Goal: Information Seeking & Learning: Find specific fact

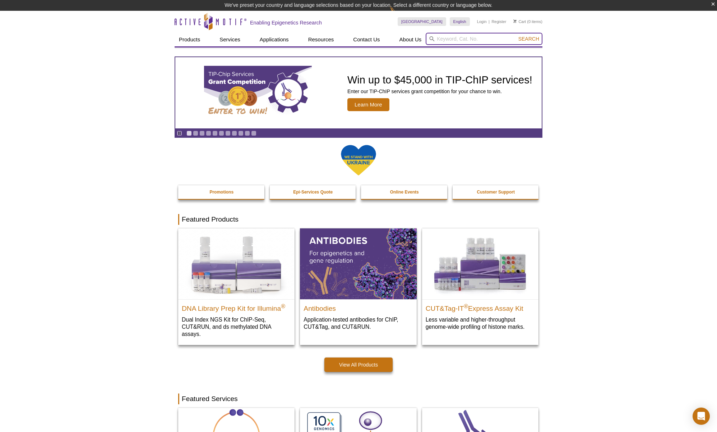
click at [447, 41] on input "search" at bounding box center [484, 39] width 117 height 12
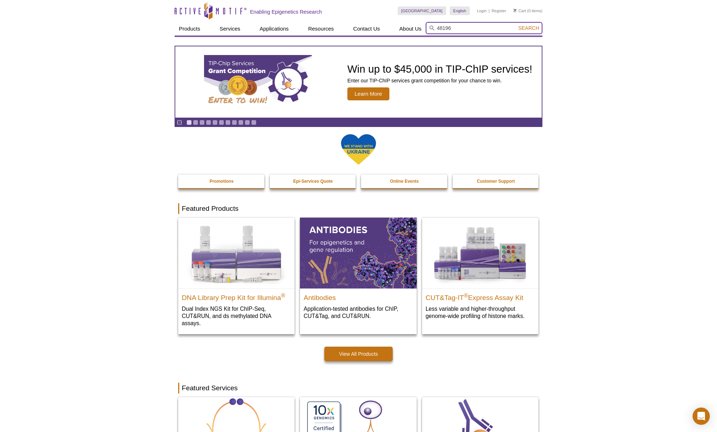
type input "48196"
click at [516, 25] on button "Search" at bounding box center [528, 28] width 25 height 6
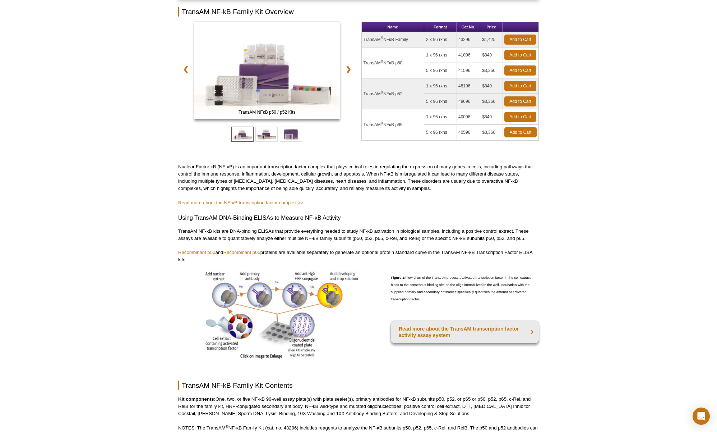
scroll to position [108, 0]
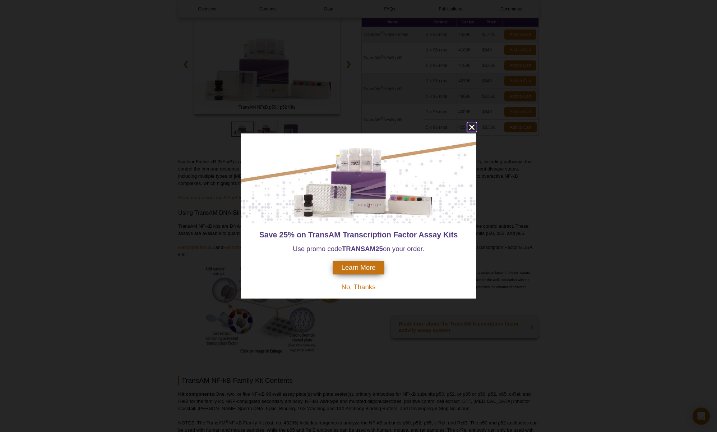
click at [469, 126] on icon "close" at bounding box center [472, 127] width 9 height 9
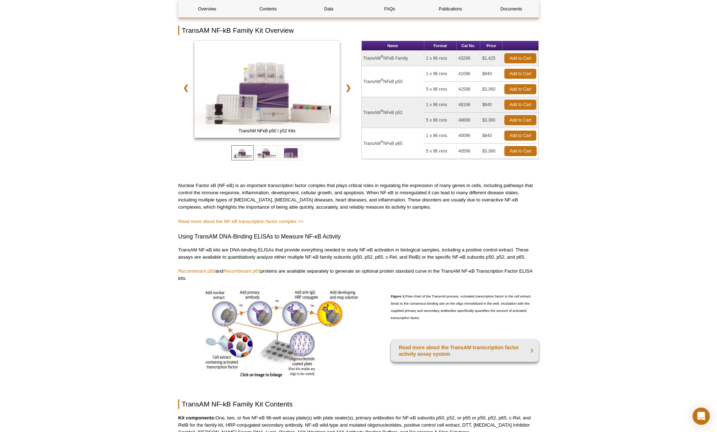
scroll to position [72, 0]
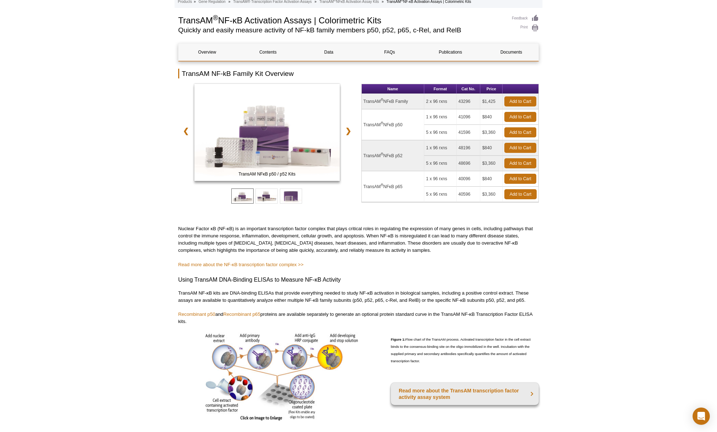
scroll to position [0, 0]
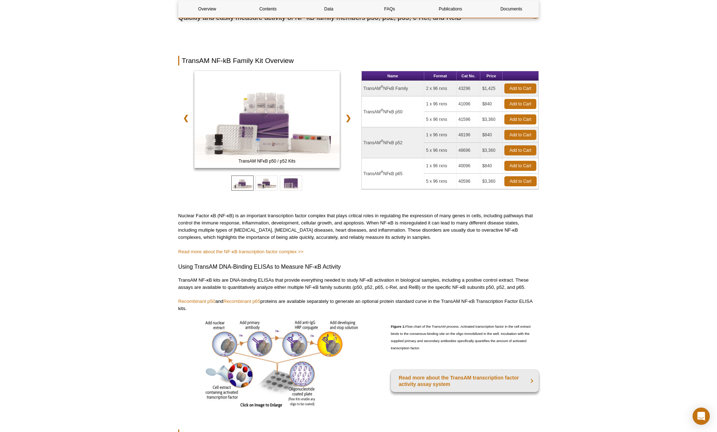
scroll to position [36, 0]
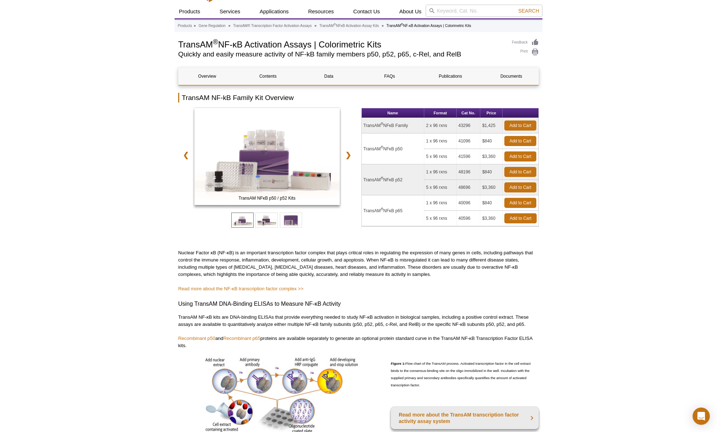
scroll to position [0, 0]
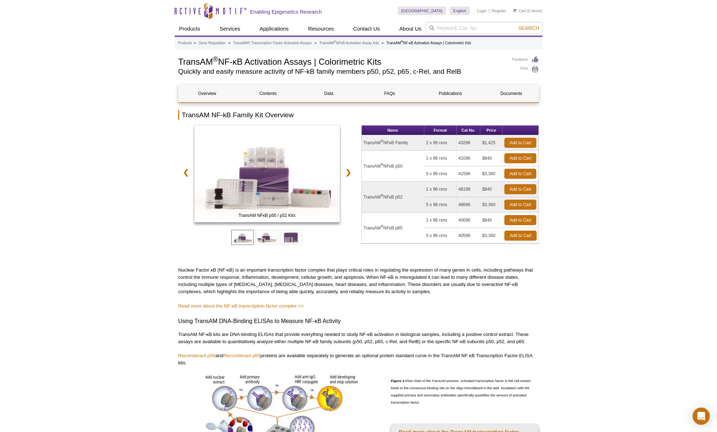
drag, startPoint x: 180, startPoint y: 60, endPoint x: 387, endPoint y: 54, distance: 207.8
copy h1 "TransAM ® NF-κB Activation Assays | Colorimetric Kits"
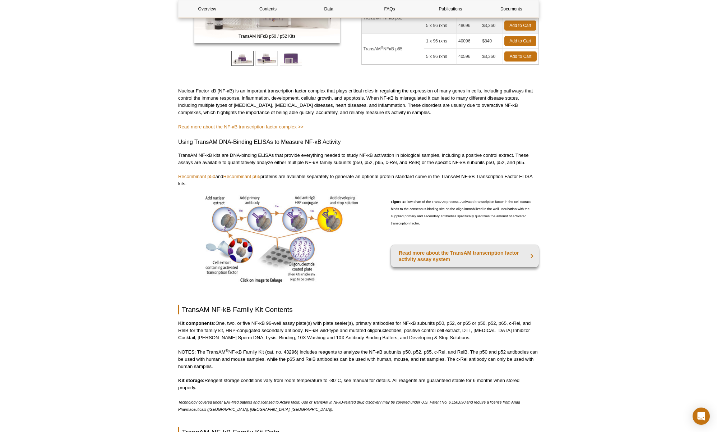
scroll to position [180, 0]
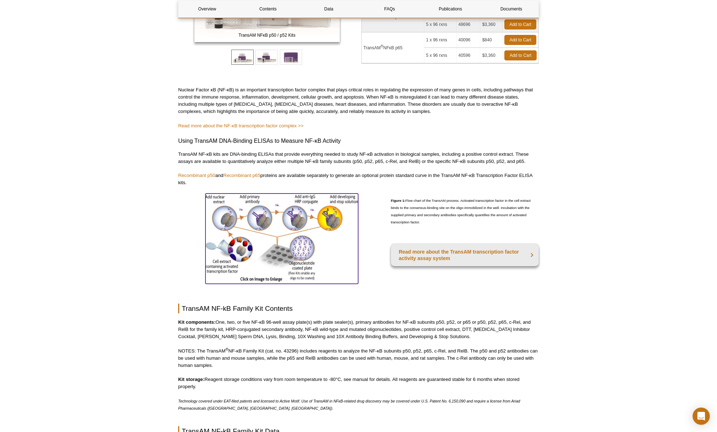
click at [291, 264] on img at bounding box center [282, 237] width 153 height 88
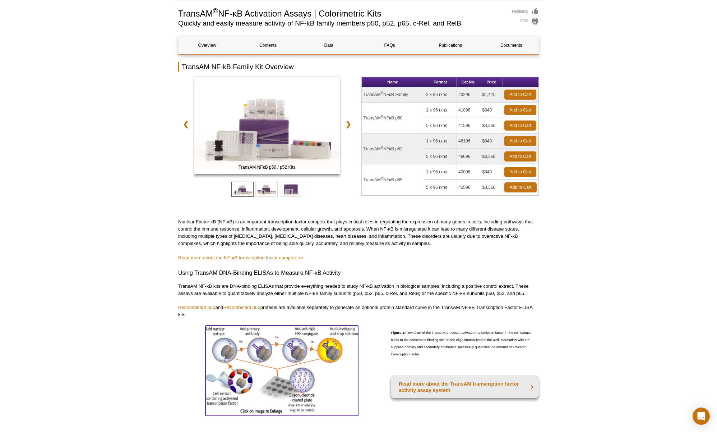
scroll to position [0, 0]
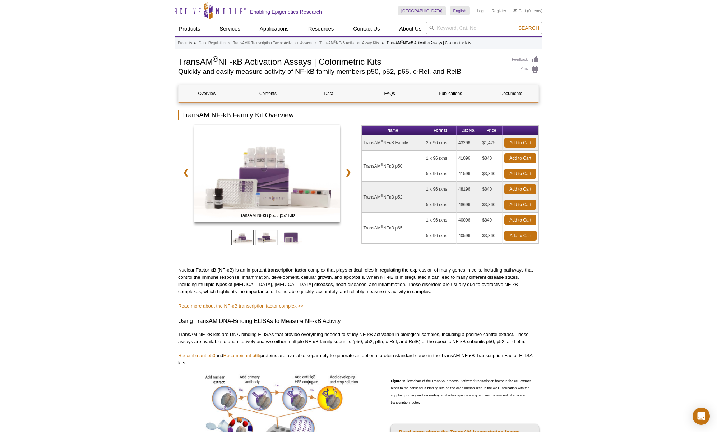
click at [385, 198] on td "TransAM ® NFκB p52" at bounding box center [393, 196] width 63 height 31
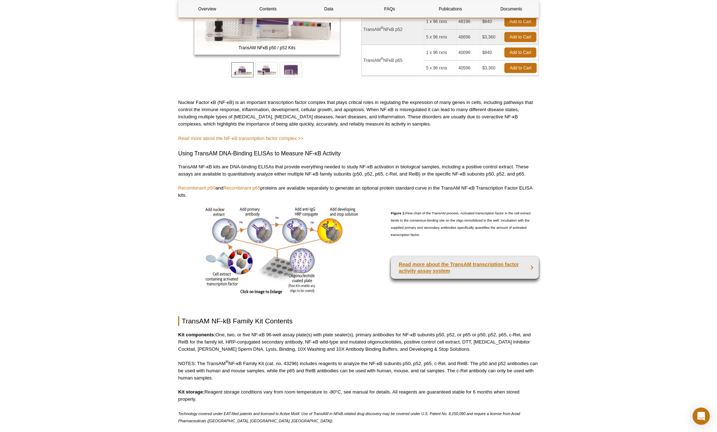
scroll to position [180, 0]
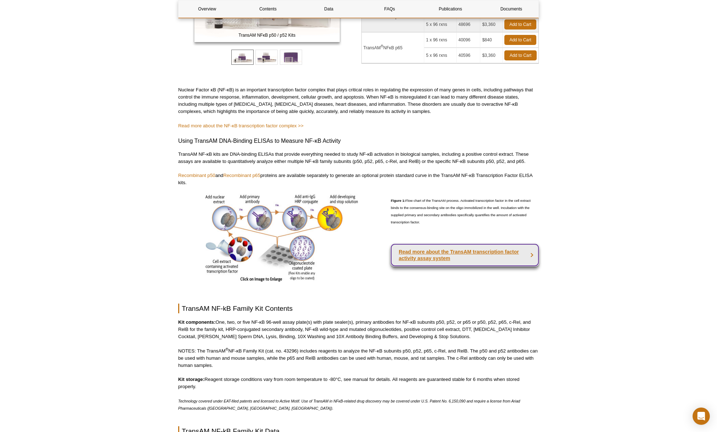
click at [450, 250] on strong "Read more about the TransAM transcription factor activity assay system" at bounding box center [459, 255] width 120 height 12
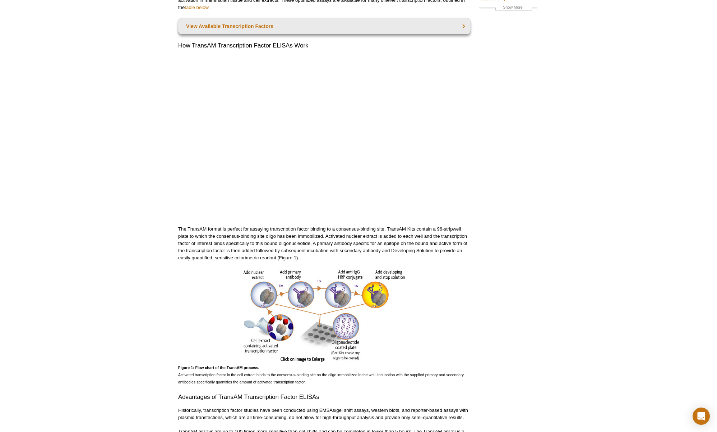
scroll to position [108, 0]
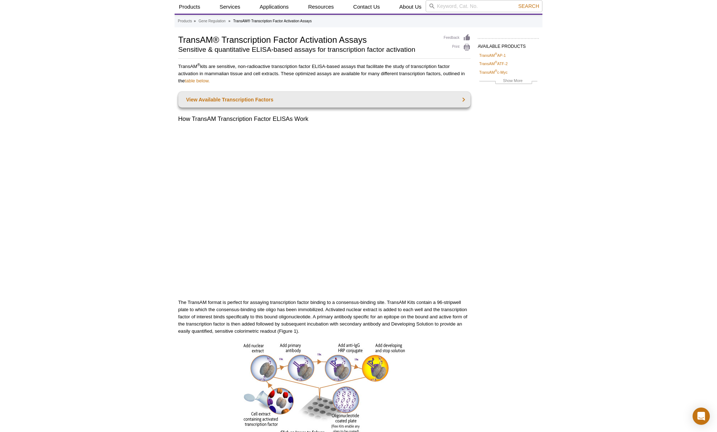
scroll to position [0, 0]
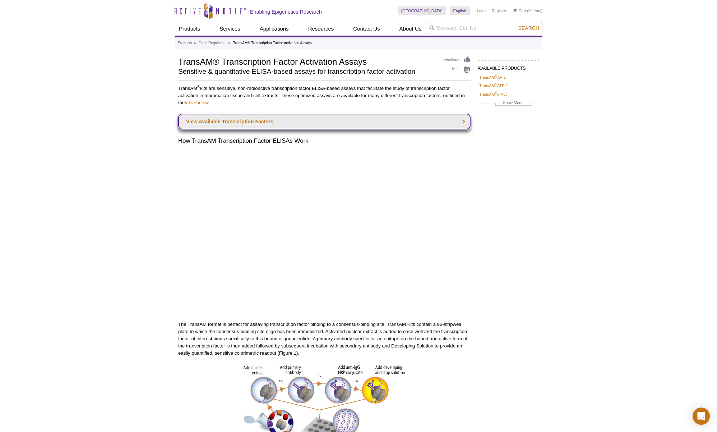
click at [221, 120] on link "View Available Transcription Factors" at bounding box center [324, 122] width 293 height 16
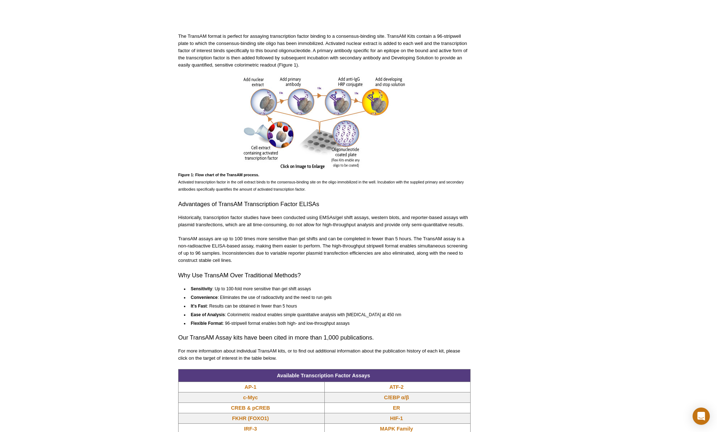
scroll to position [263, 0]
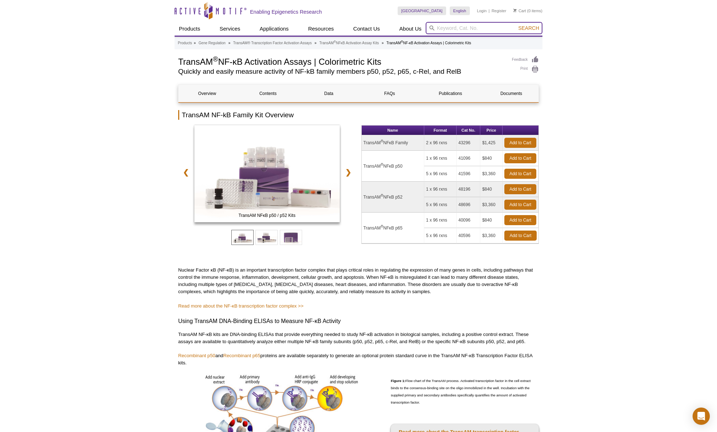
click at [462, 28] on input "search" at bounding box center [484, 28] width 117 height 12
type input "p52 ELIDA"
click at [516, 25] on button "Search" at bounding box center [528, 28] width 25 height 6
